Goal: Transaction & Acquisition: Purchase product/service

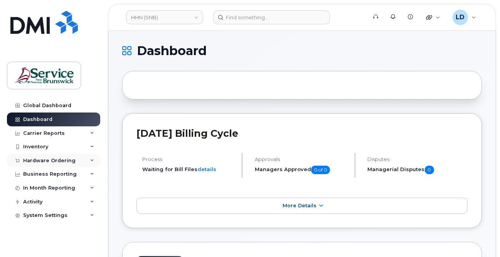
click at [40, 160] on div "Hardware Ordering" at bounding box center [49, 161] width 52 height 6
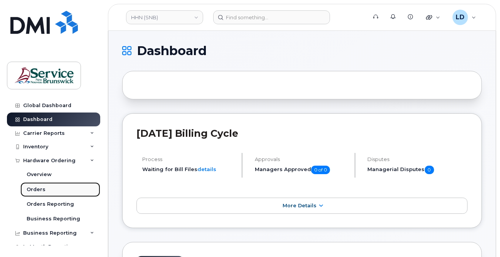
click at [37, 190] on div "Orders" at bounding box center [36, 189] width 19 height 7
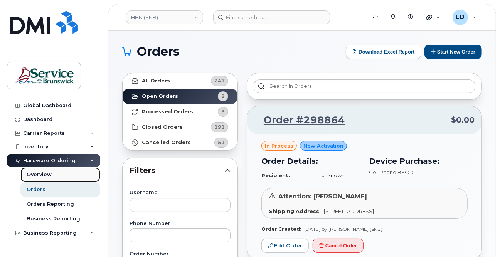
click at [39, 173] on div "Overview" at bounding box center [39, 174] width 25 height 7
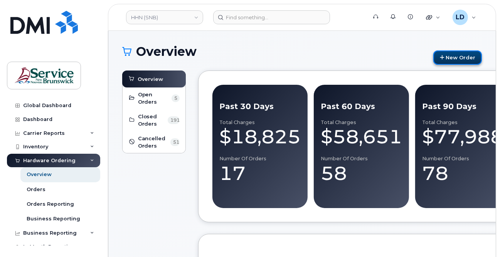
click at [458, 56] on link "New Order" at bounding box center [457, 57] width 49 height 14
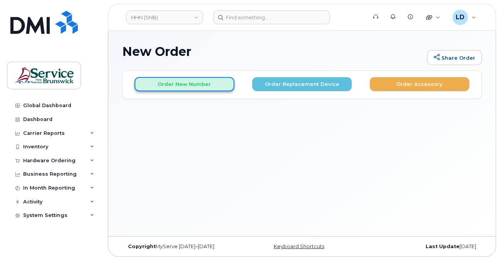
click at [178, 83] on button "Order New Number" at bounding box center [185, 84] width 100 height 14
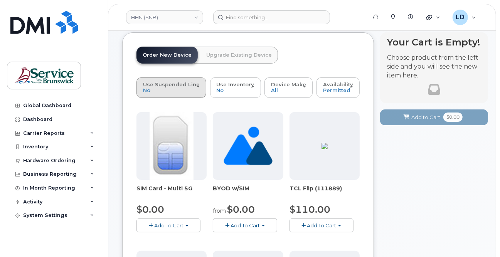
scroll to position [39, 0]
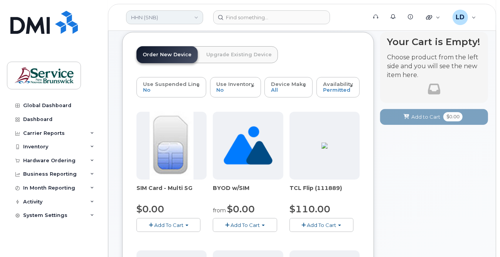
click at [141, 14] on link "HHN (SNB)" at bounding box center [164, 17] width 77 height 14
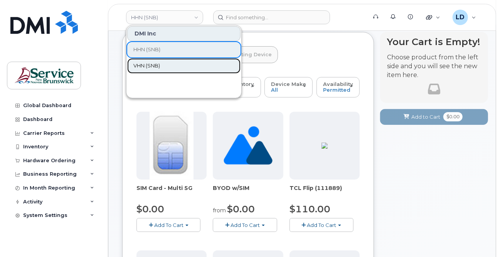
click at [145, 65] on span "VHN (SNB)" at bounding box center [146, 66] width 27 height 8
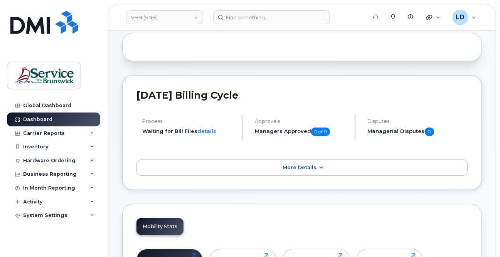
scroll to position [116, 0]
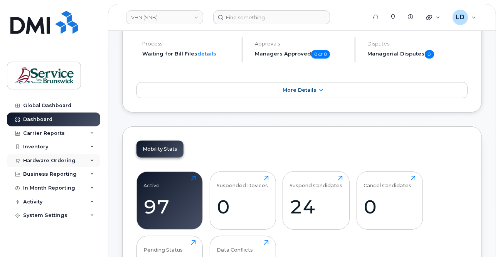
click at [34, 158] on div "Hardware Ordering" at bounding box center [49, 161] width 52 height 6
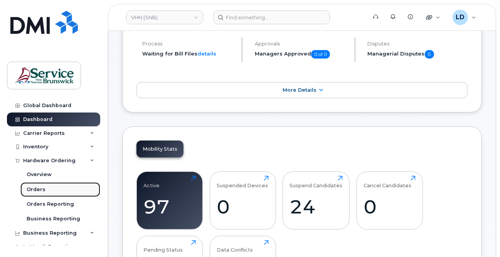
click at [34, 188] on div "Orders" at bounding box center [36, 189] width 19 height 7
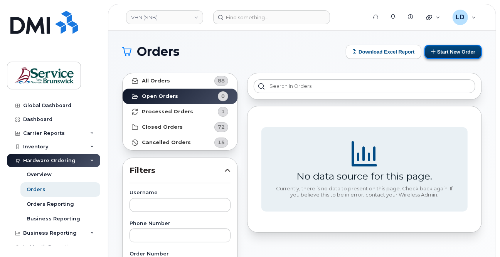
click at [453, 48] on button "Start New Order" at bounding box center [452, 52] width 57 height 14
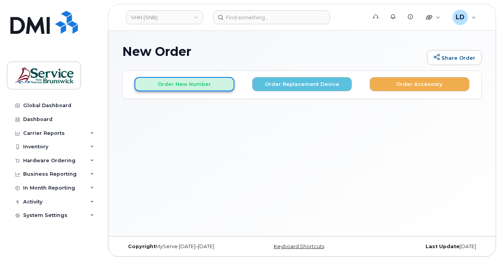
click at [176, 84] on button "Order New Number" at bounding box center [185, 84] width 100 height 14
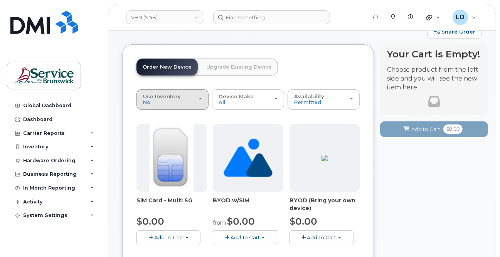
scroll to position [39, 0]
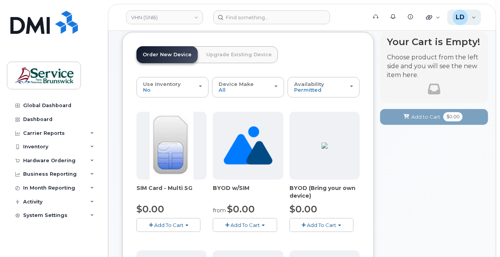
click at [473, 18] on div "LD Levesque, Daniel (SNB) Wireless Admin" at bounding box center [464, 17] width 34 height 15
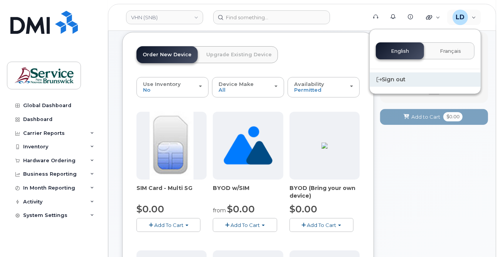
click at [403, 81] on div "Sign out" at bounding box center [425, 79] width 111 height 14
